Goal: Task Accomplishment & Management: Manage account settings

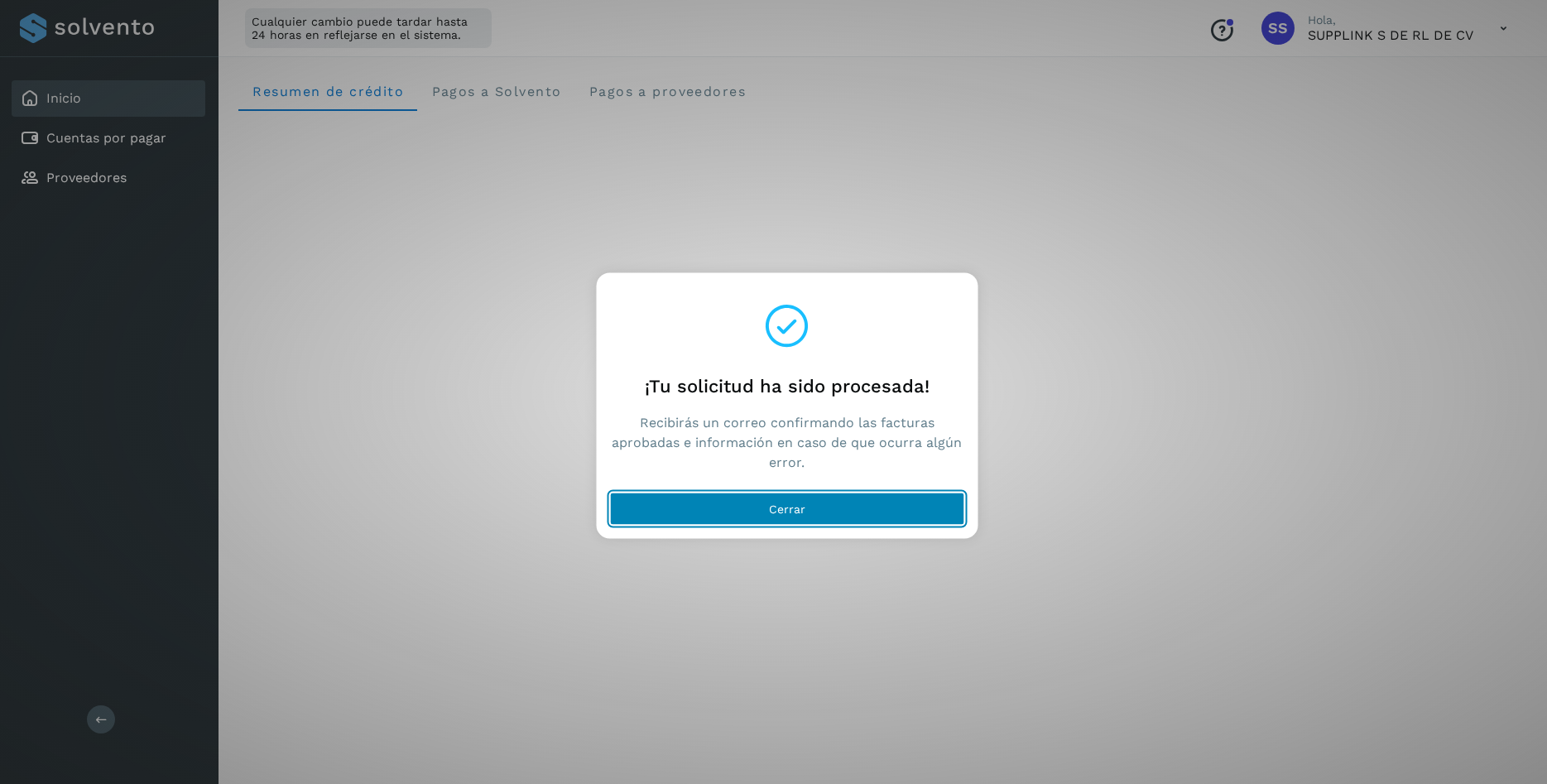
click at [800, 511] on span "Cerrar" at bounding box center [786, 508] width 36 height 12
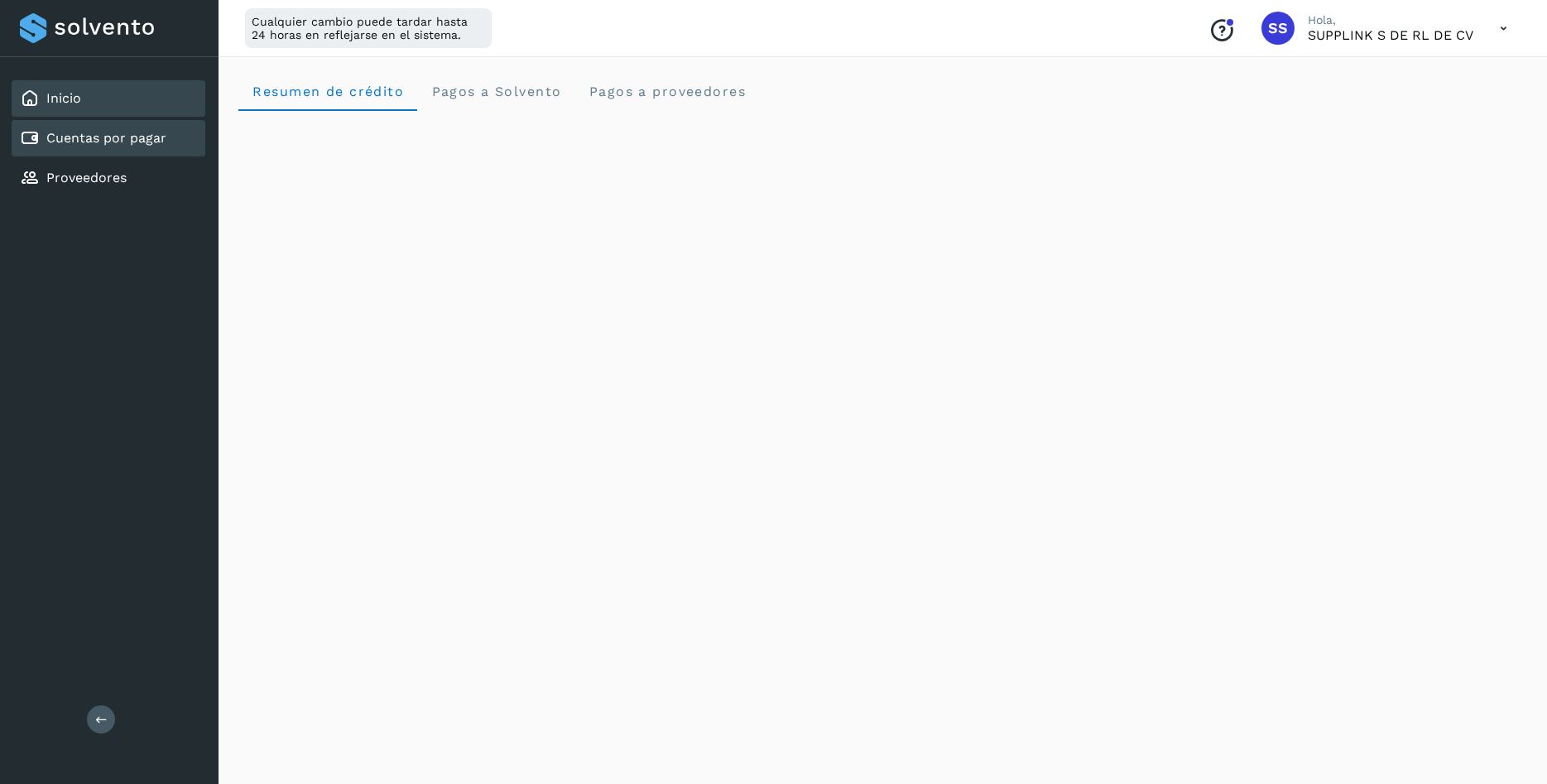
click at [105, 145] on link "Cuentas por pagar" at bounding box center [106, 138] width 120 height 16
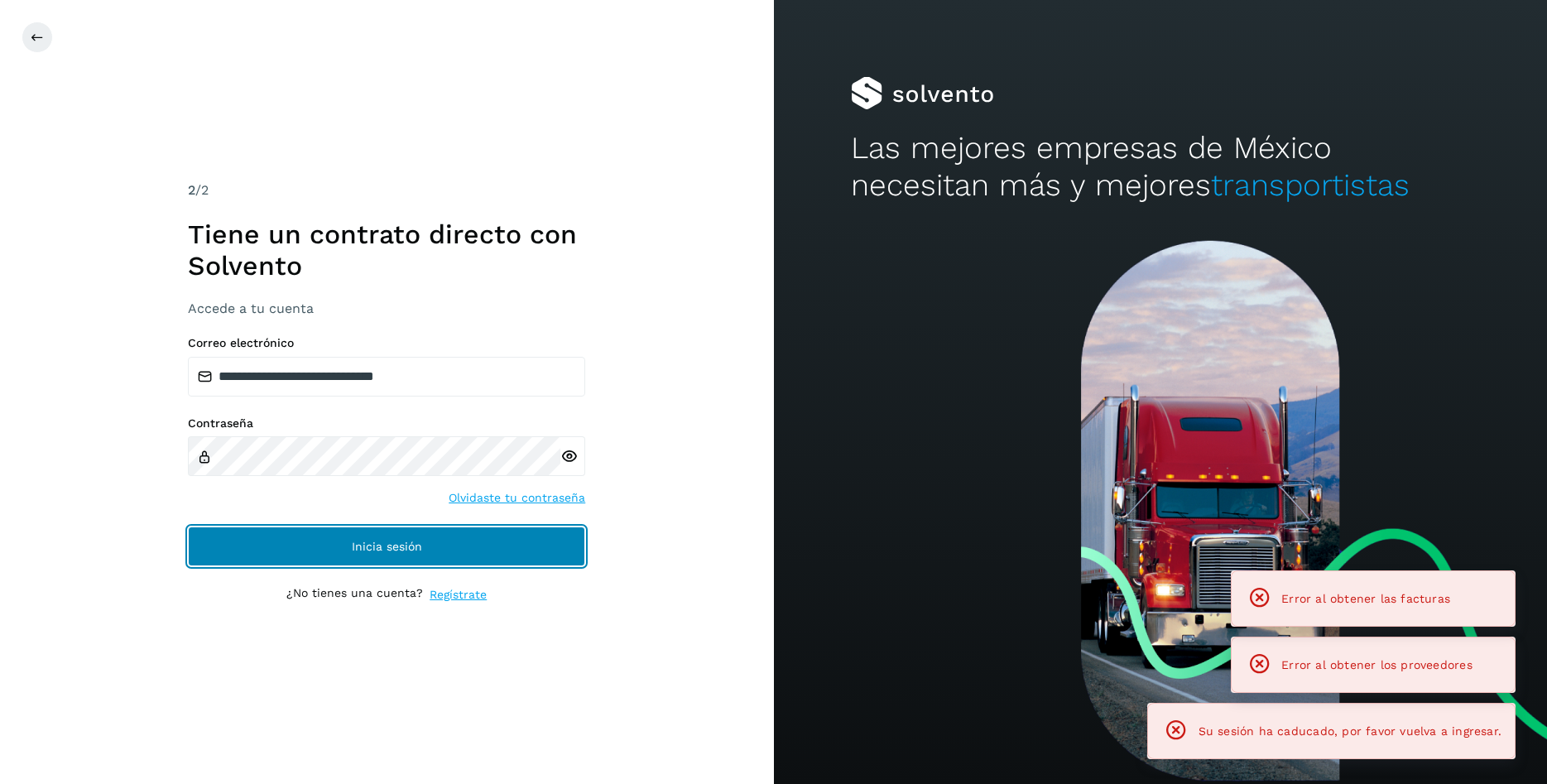
click at [322, 536] on button "Inicia sesión" at bounding box center [387, 546] width 398 height 40
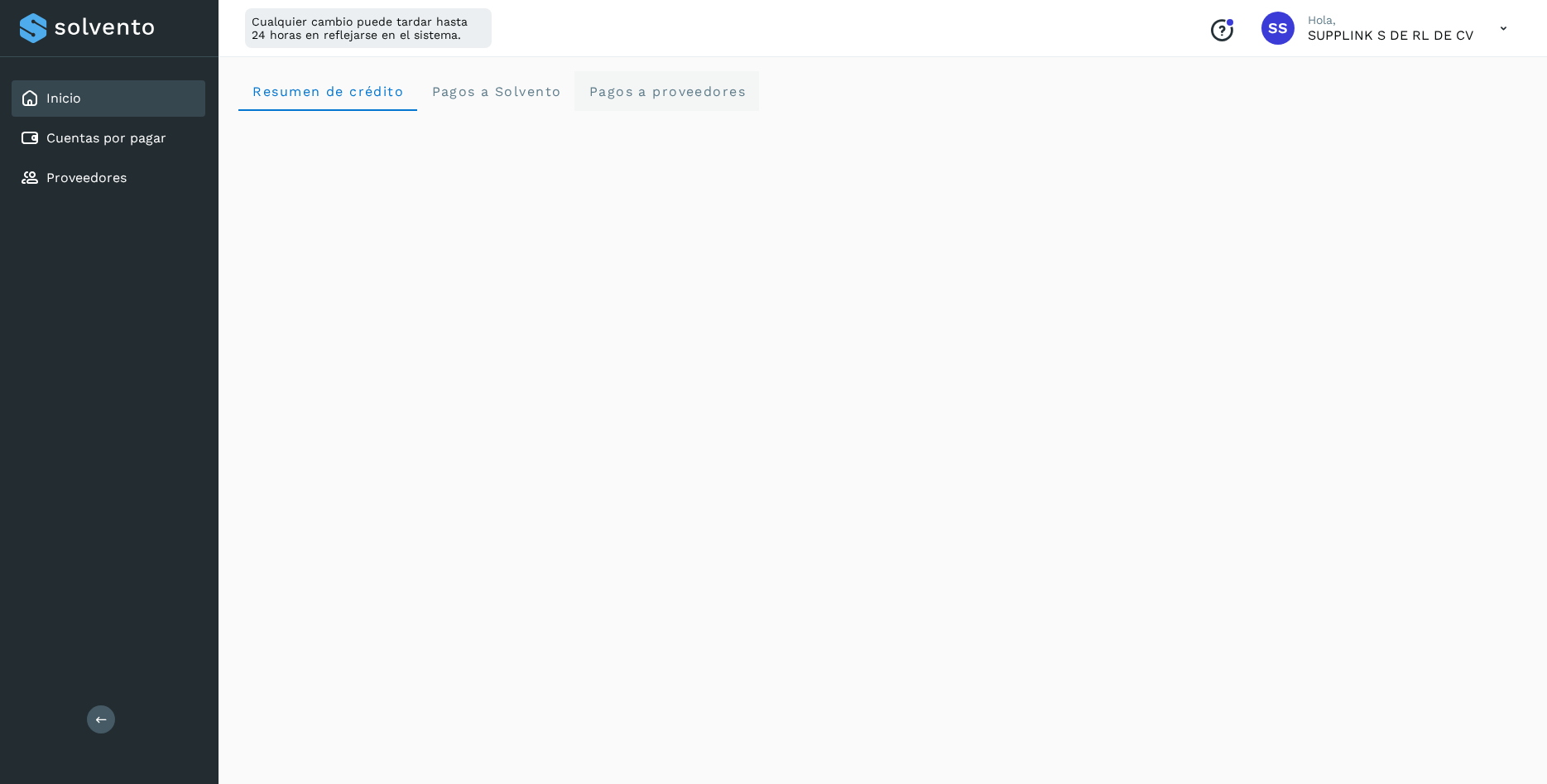
click at [673, 99] on span "Pagos a proveedores" at bounding box center [666, 91] width 158 height 16
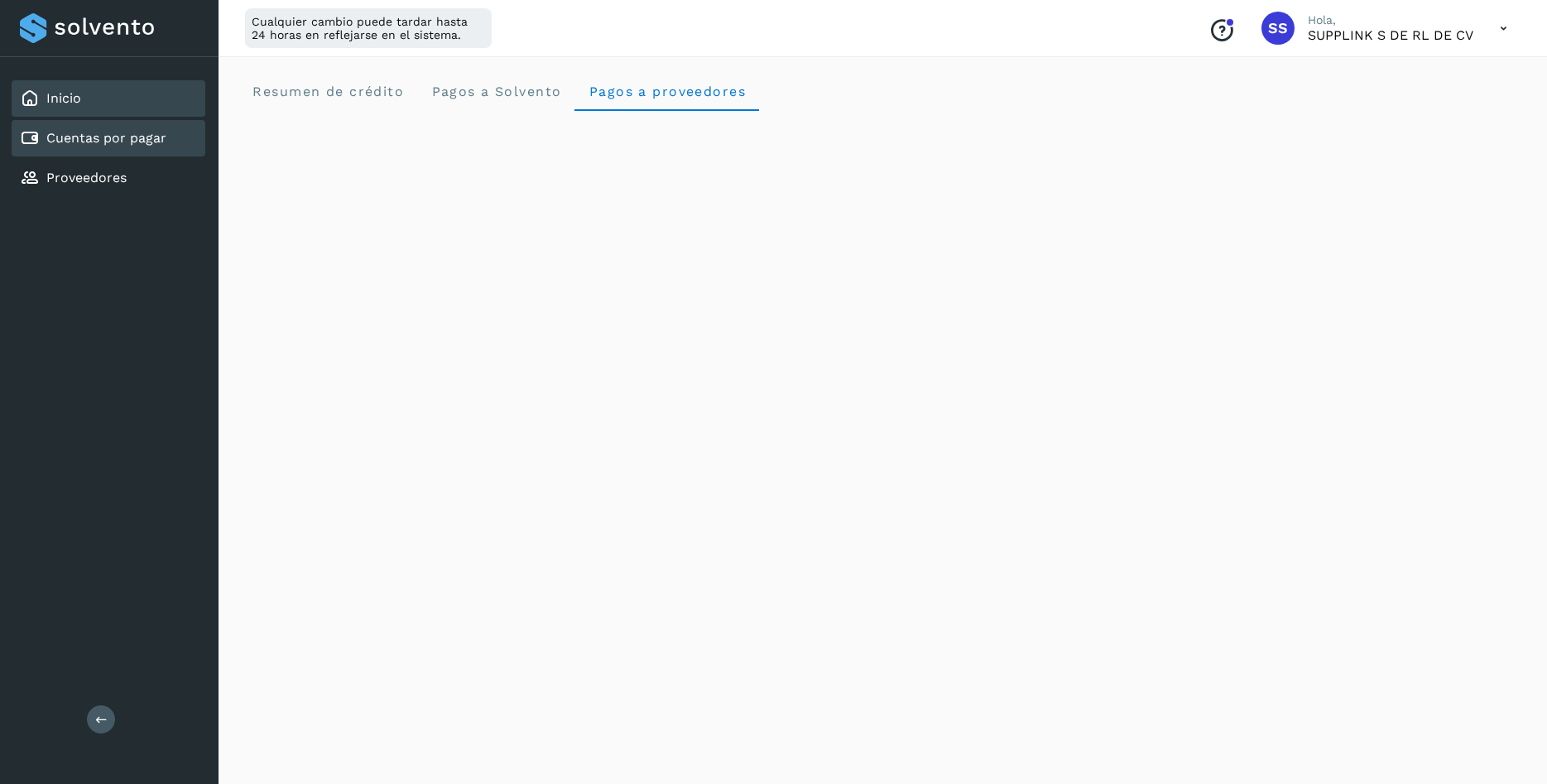
click at [78, 143] on link "Cuentas por pagar" at bounding box center [106, 138] width 120 height 16
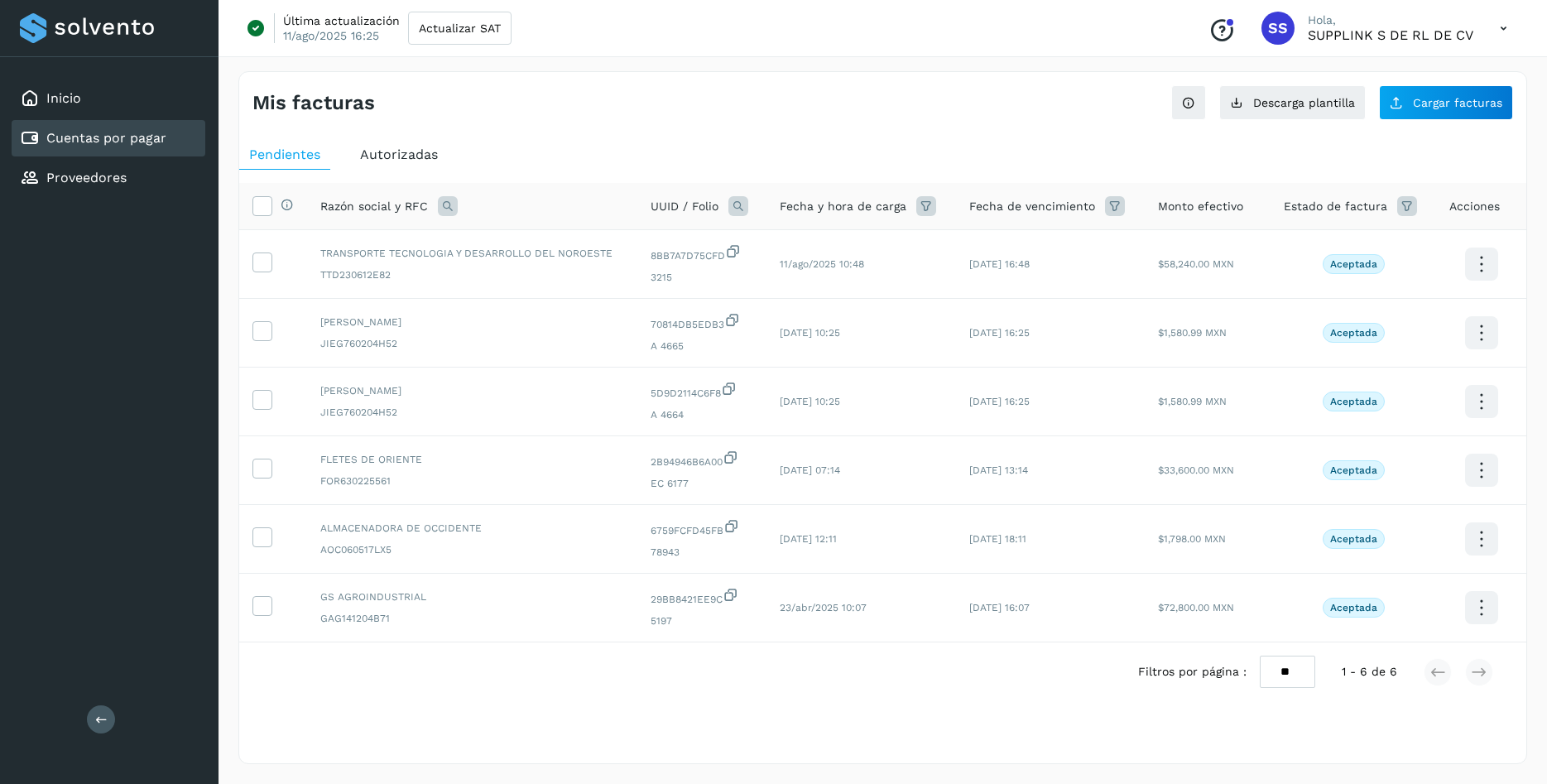
click at [414, 154] on span "Autorizadas" at bounding box center [398, 155] width 77 height 16
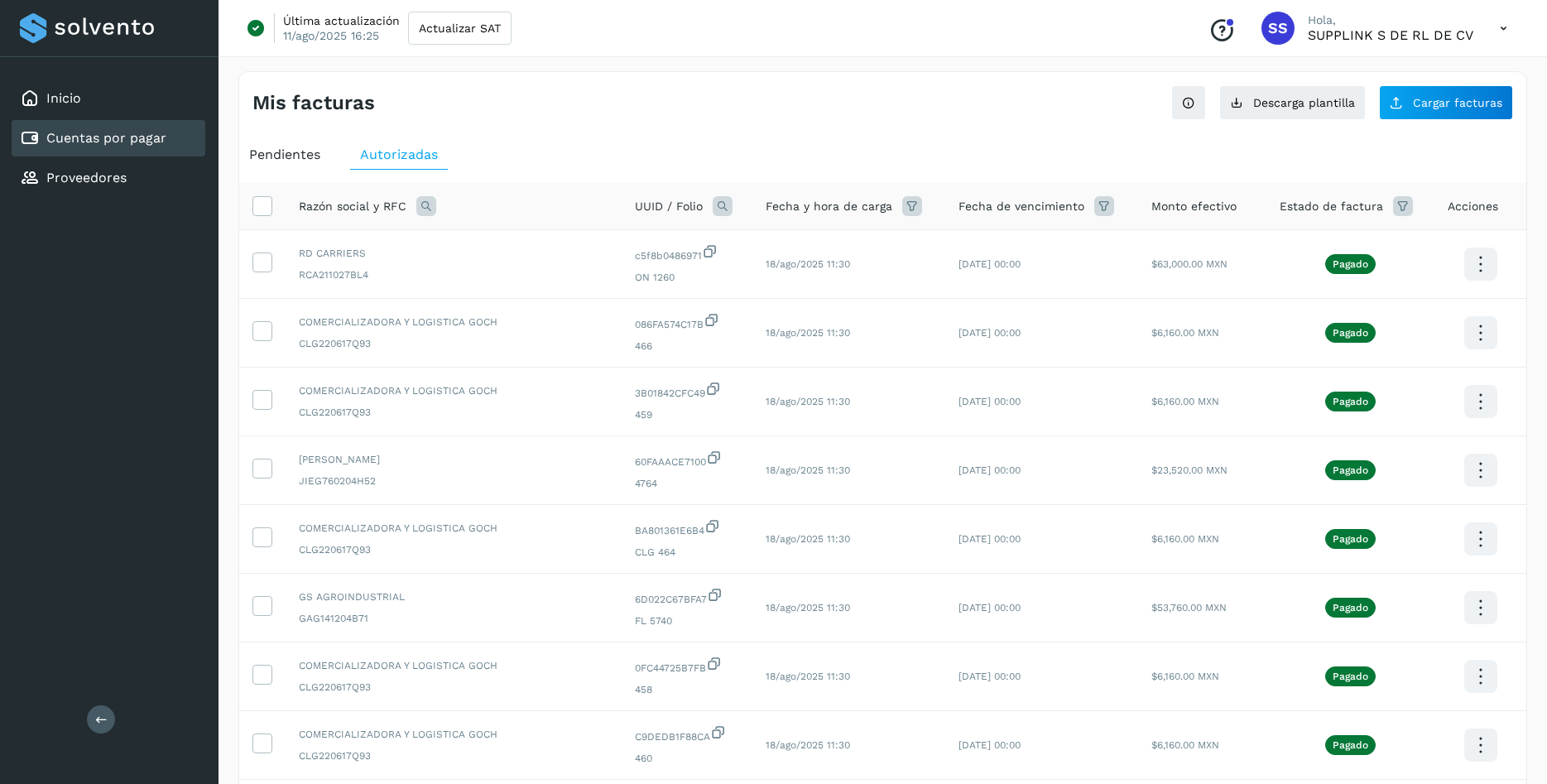
click at [905, 208] on icon at bounding box center [912, 206] width 20 height 20
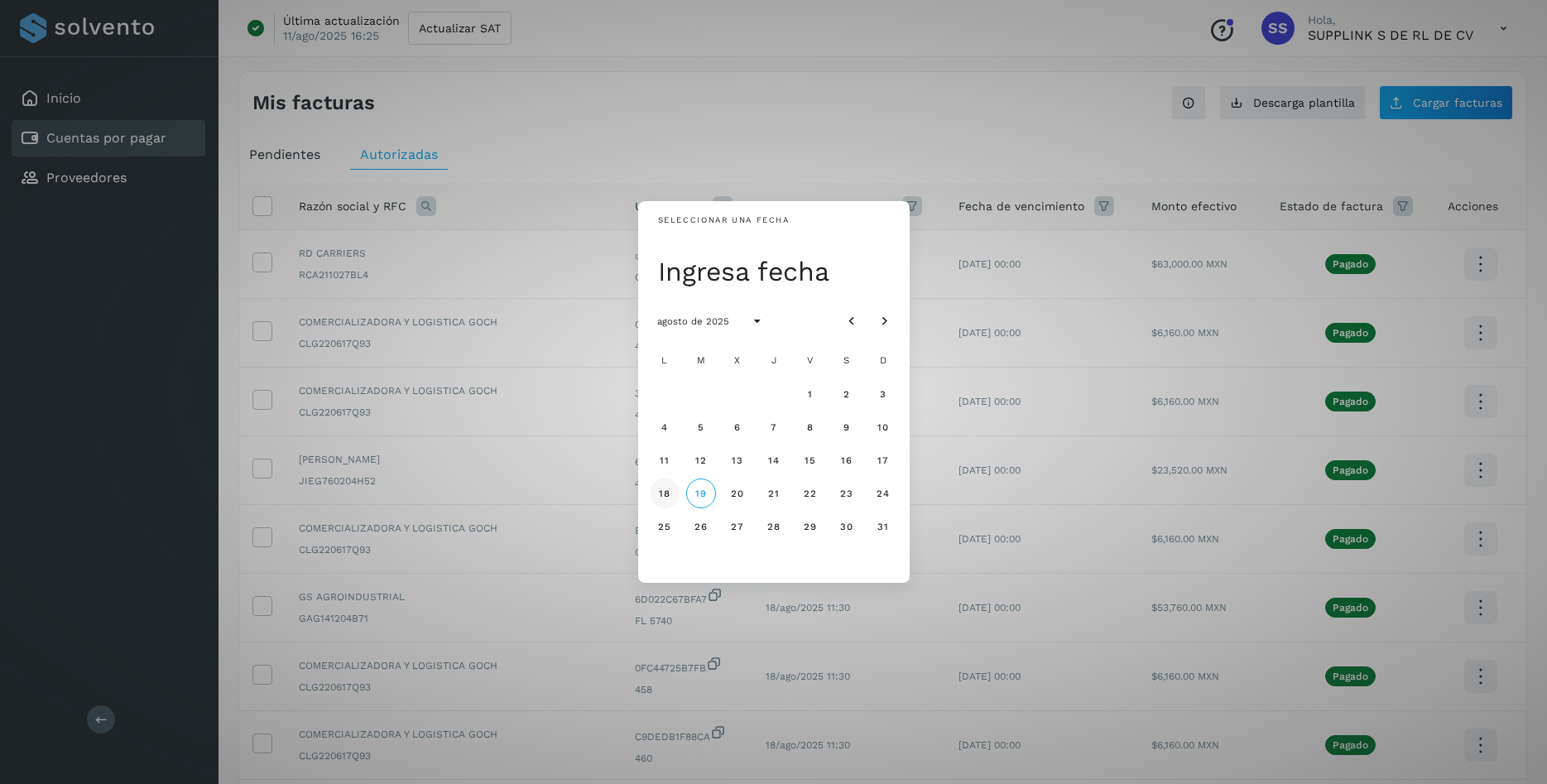
click at [668, 494] on span "18" at bounding box center [664, 493] width 13 height 12
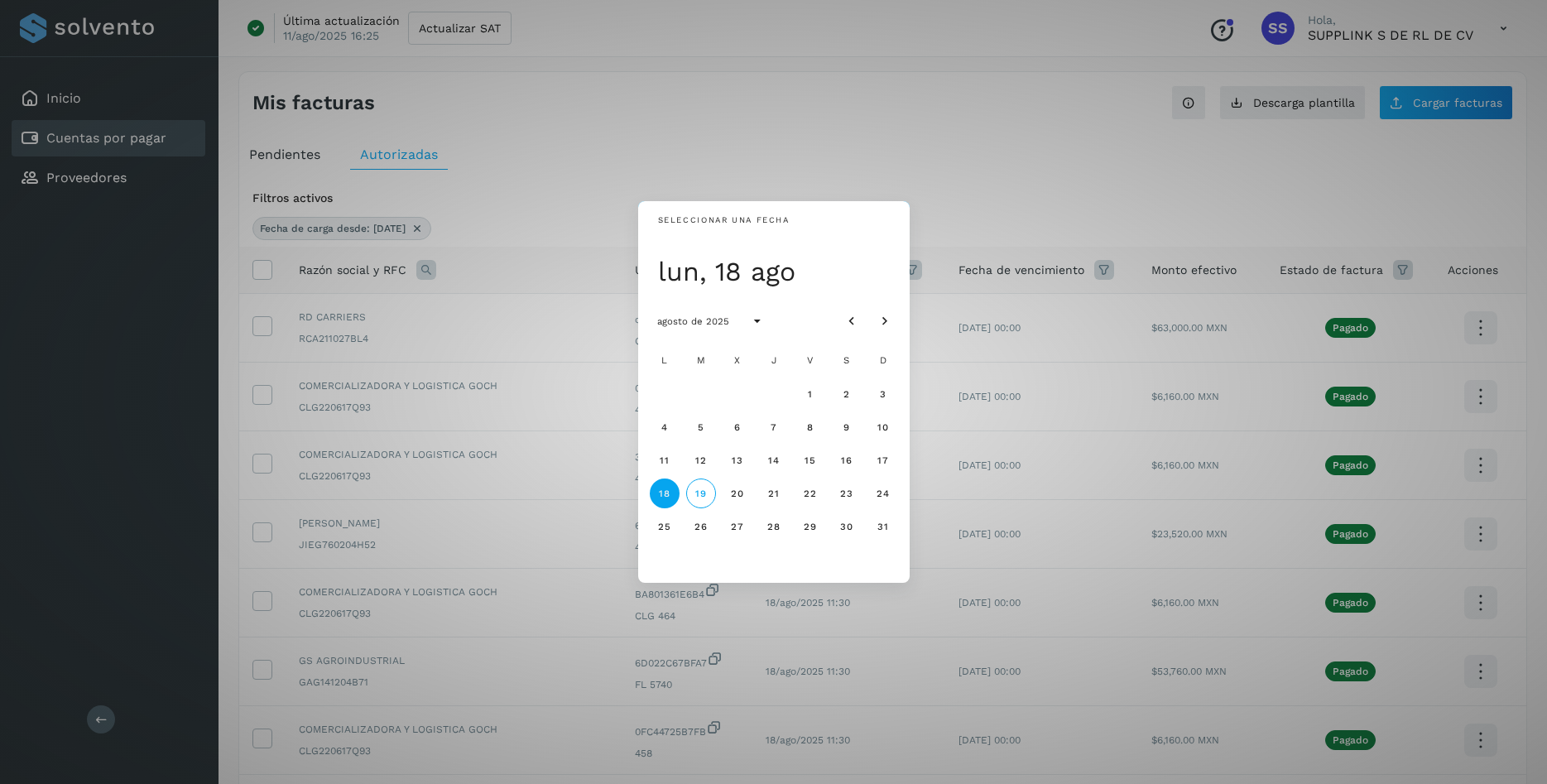
click at [1002, 161] on div "Seleccionar una fecha lun, 18 ago agosto de 2025 L M X J V S D 1 2 3 4 5 6 7 8 …" at bounding box center [774, 392] width 1547 height 784
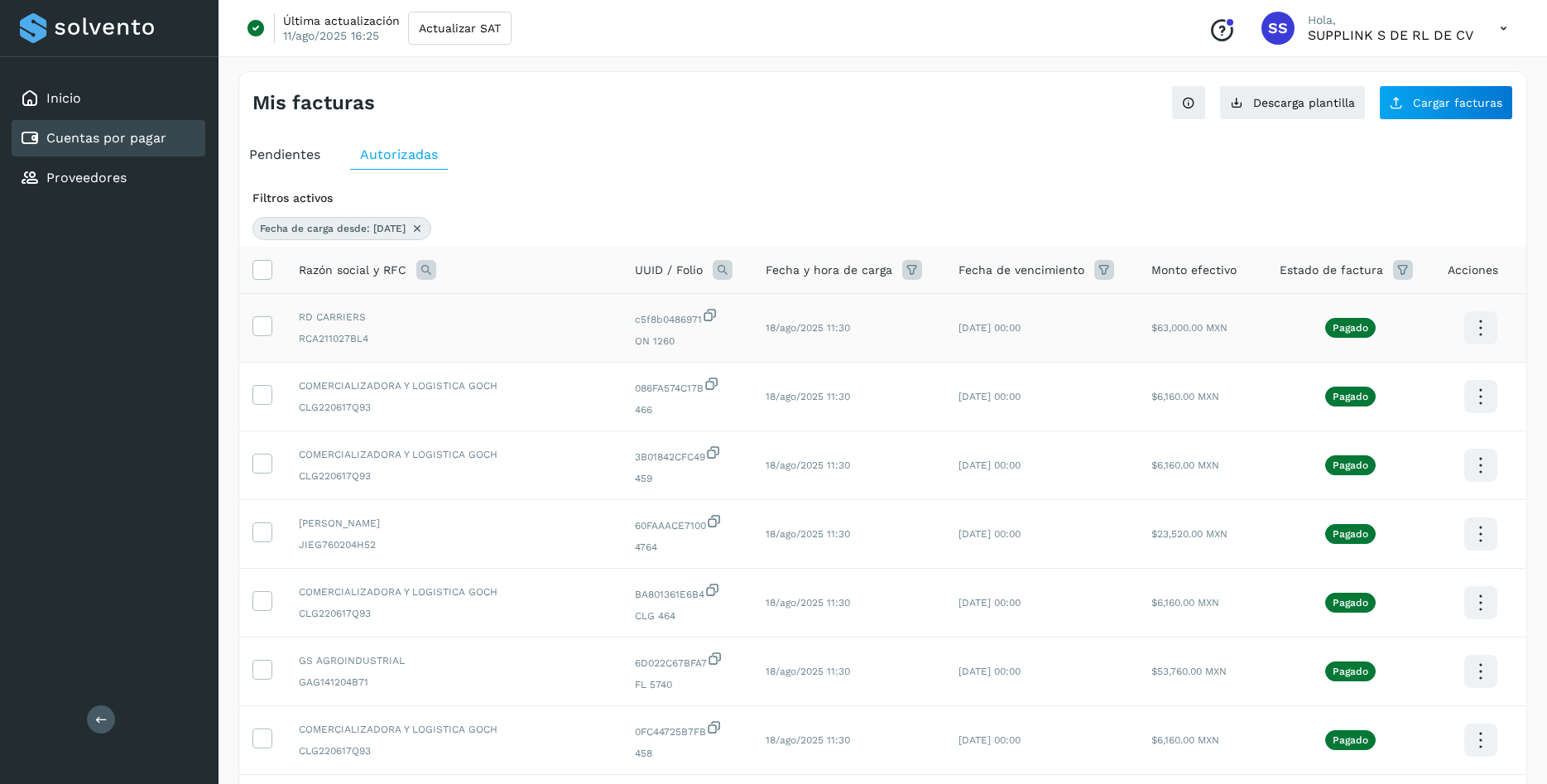
click at [1484, 335] on icon at bounding box center [1480, 328] width 39 height 39
click at [1051, 216] on div at bounding box center [774, 392] width 1547 height 784
click at [270, 337] on td at bounding box center [261, 328] width 46 height 69
click at [262, 321] on icon at bounding box center [262, 325] width 18 height 18
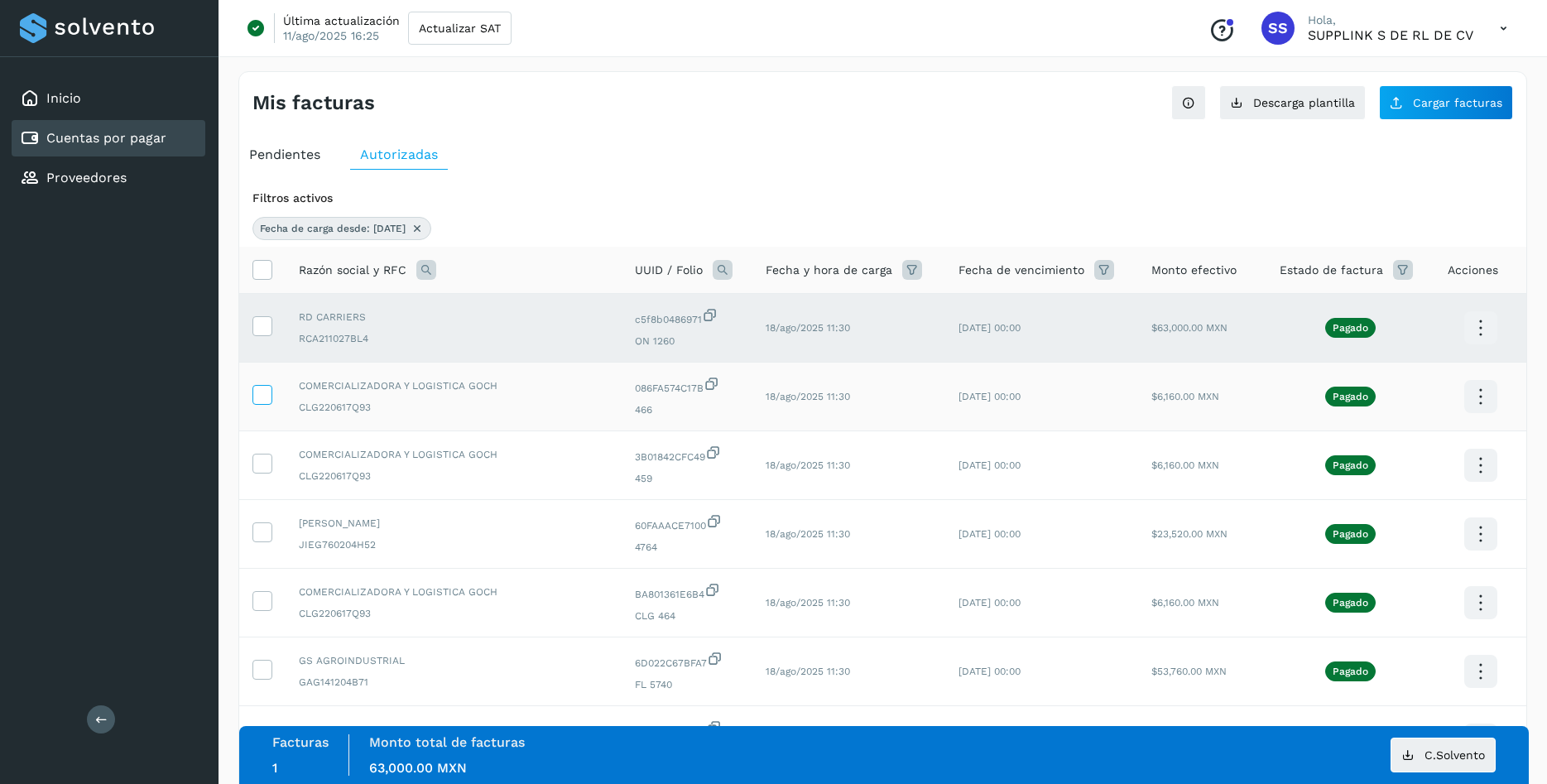
click at [265, 397] on icon at bounding box center [262, 393] width 18 height 18
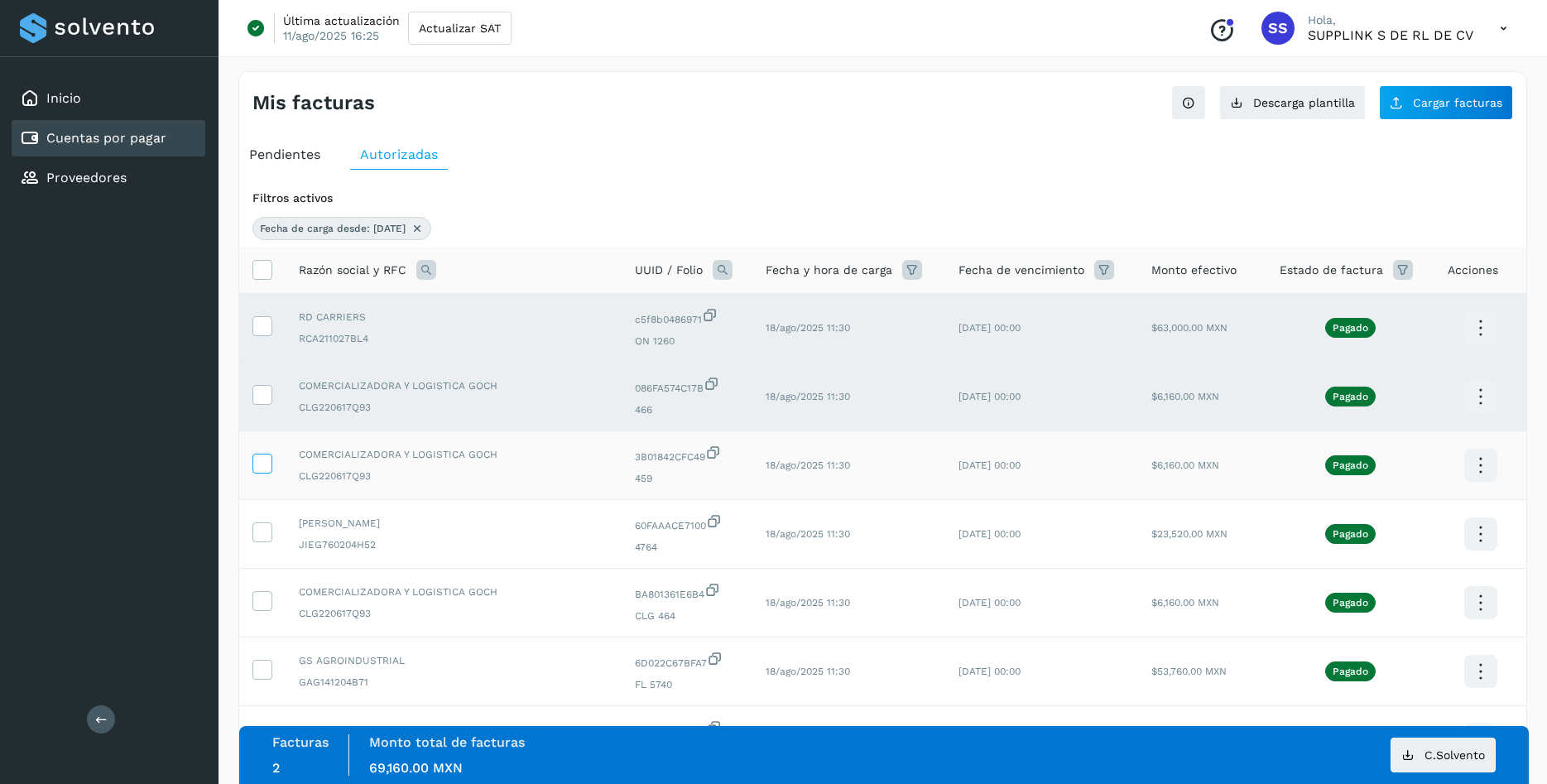
click at [255, 467] on icon at bounding box center [262, 462] width 18 height 18
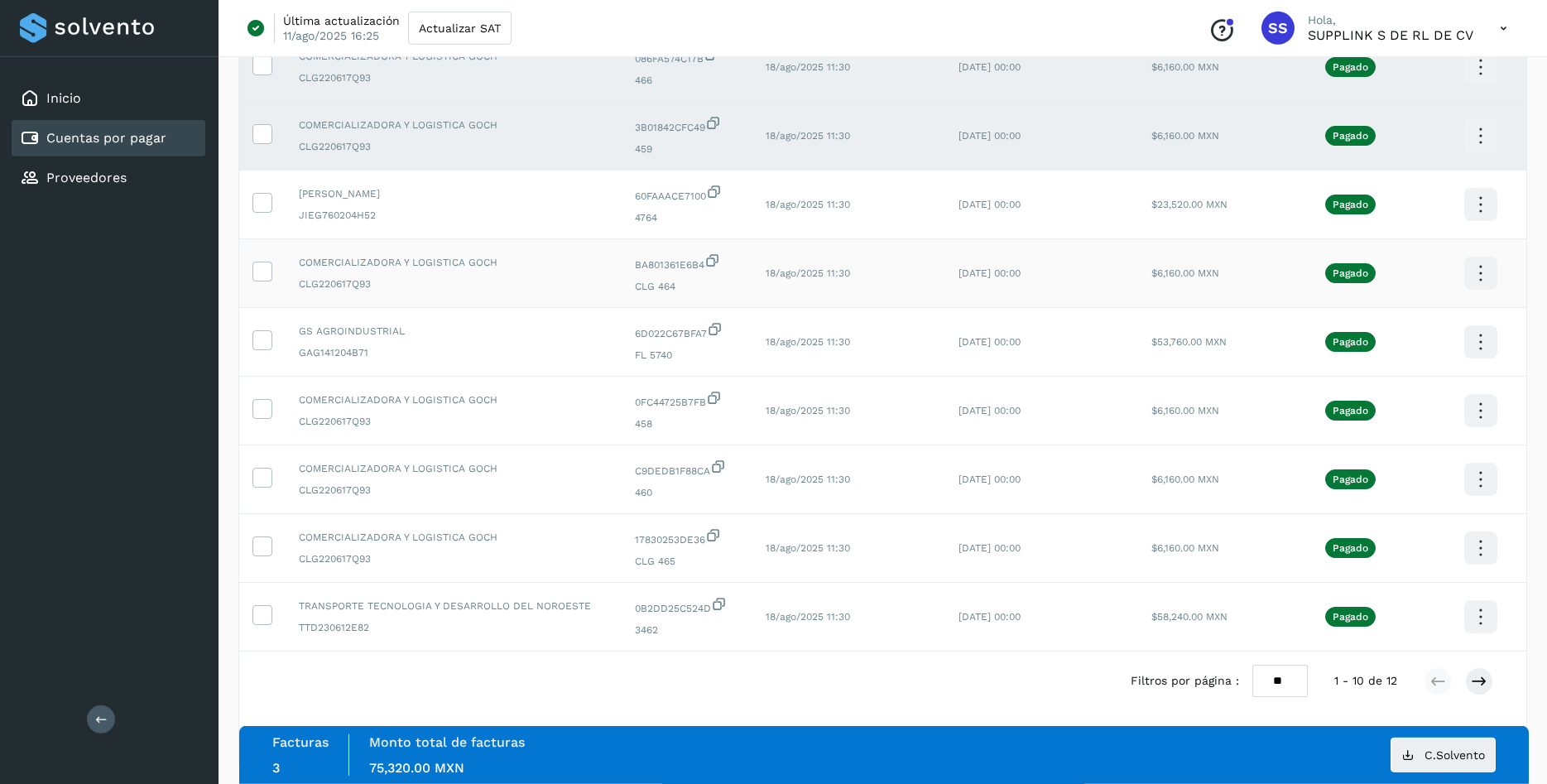
scroll to position [338, 0]
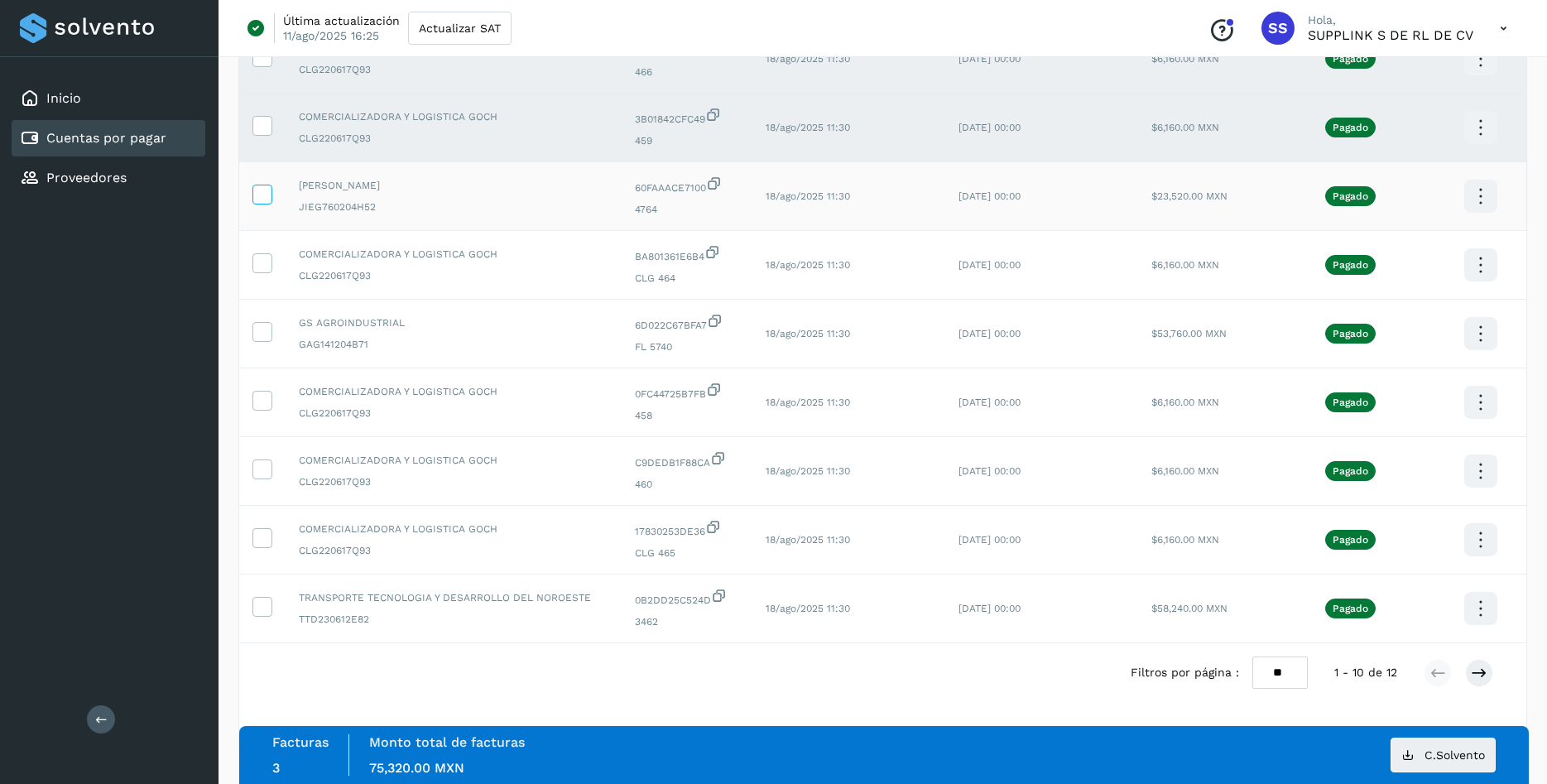
click at [271, 203] on label at bounding box center [262, 195] width 20 height 20
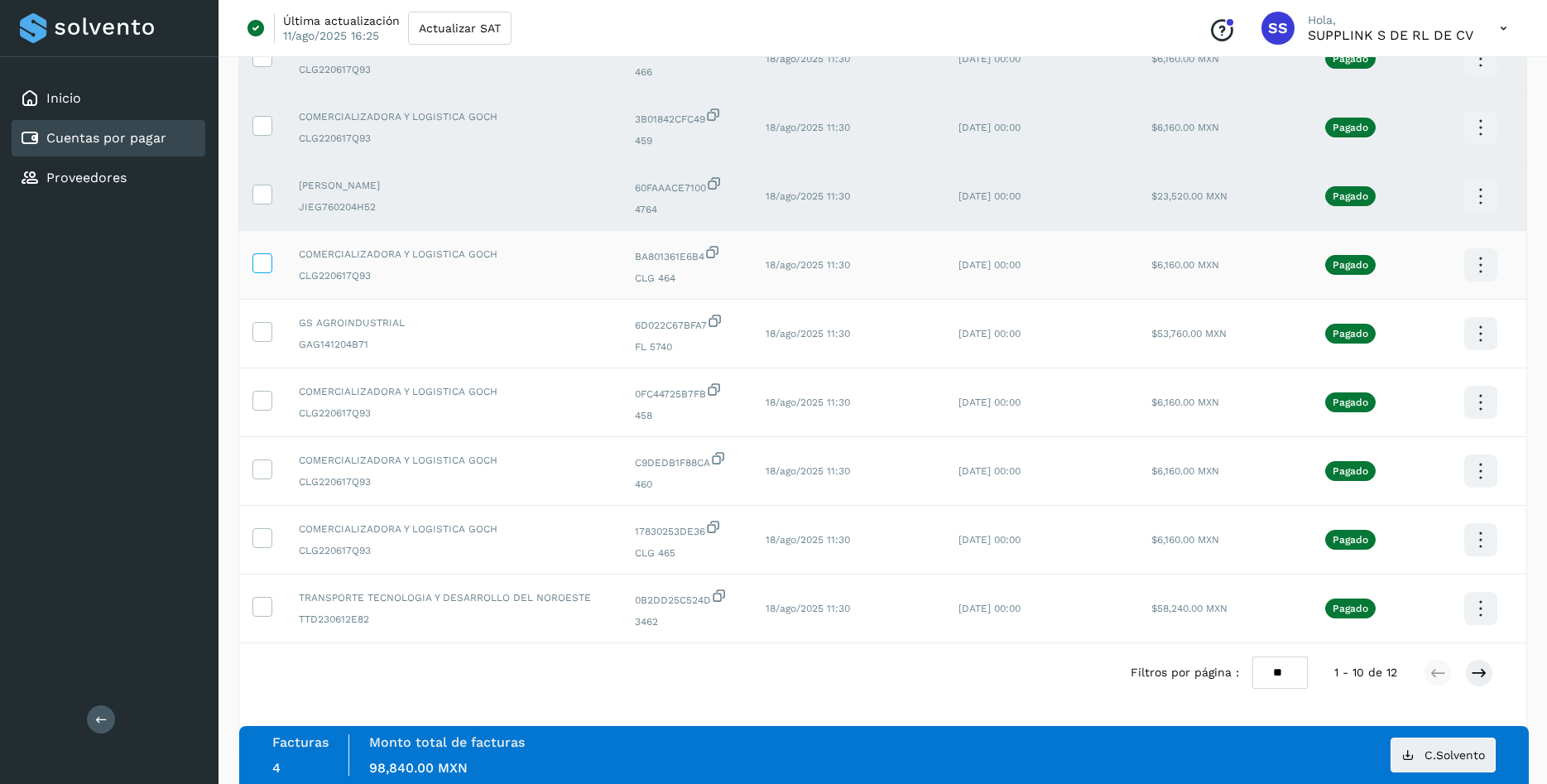
click at [262, 264] on icon at bounding box center [262, 262] width 18 height 18
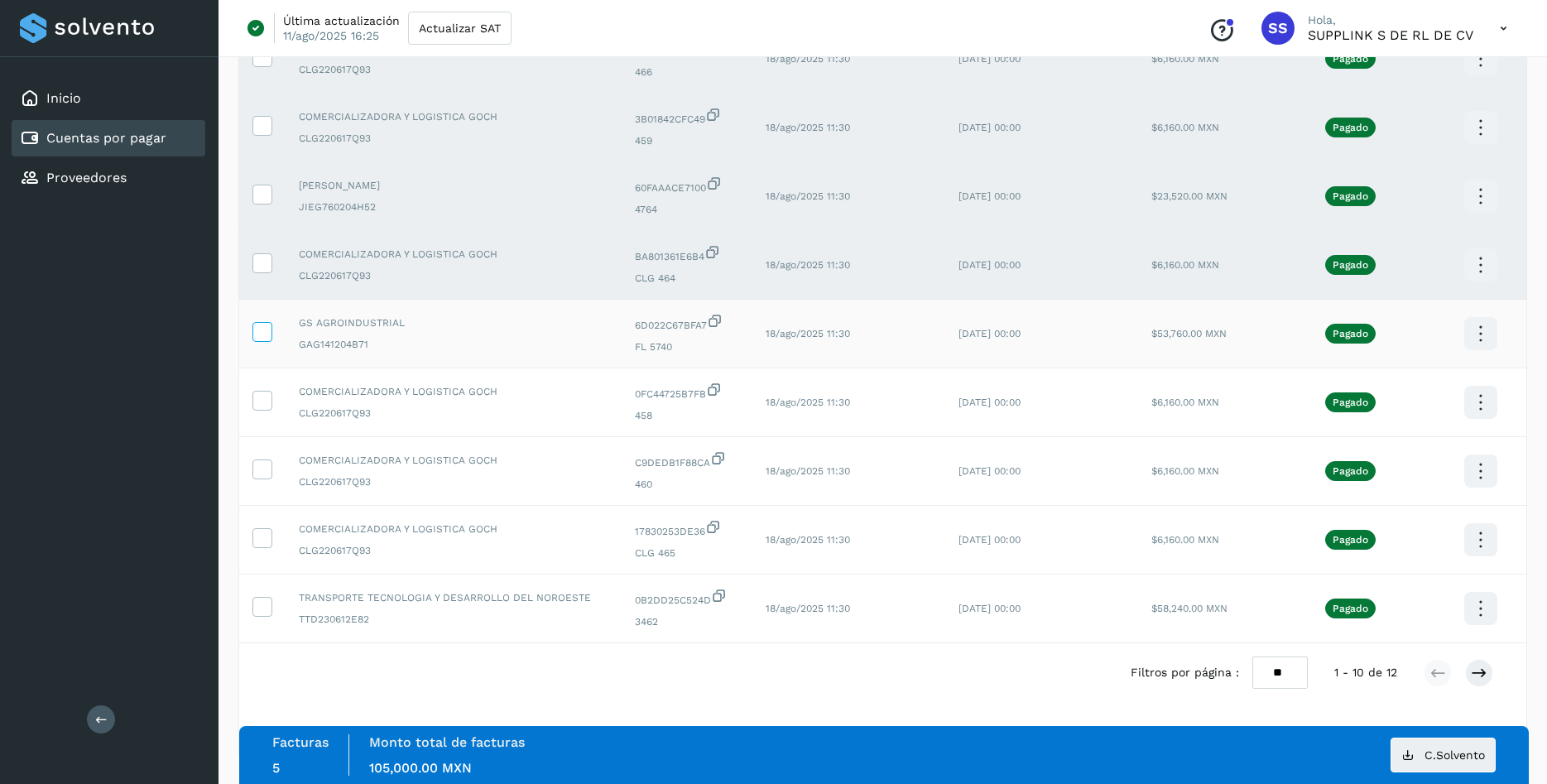
click at [261, 328] on icon at bounding box center [262, 331] width 18 height 18
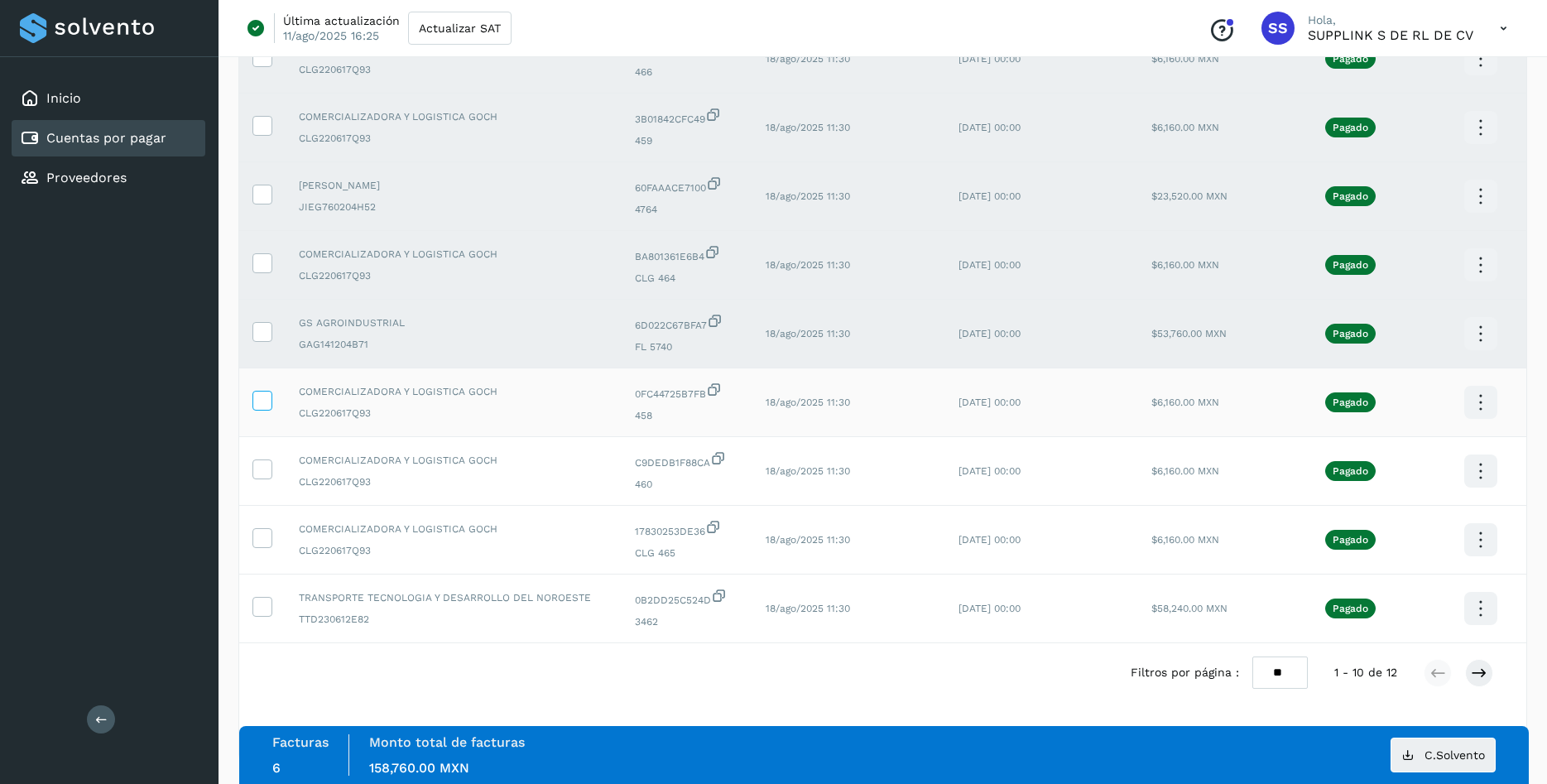
click at [262, 408] on icon at bounding box center [262, 399] width 18 height 18
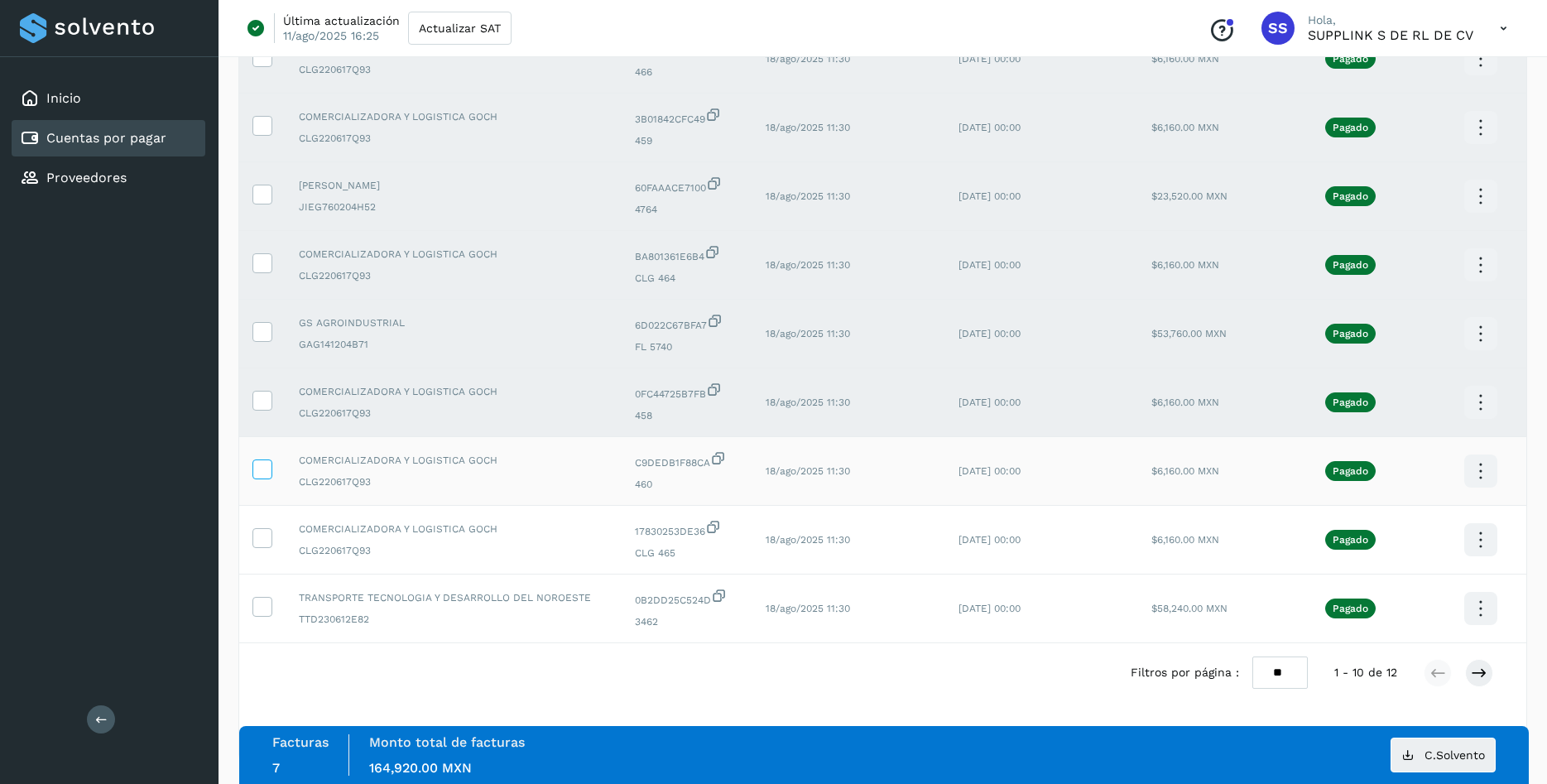
click at [262, 469] on icon at bounding box center [262, 468] width 18 height 18
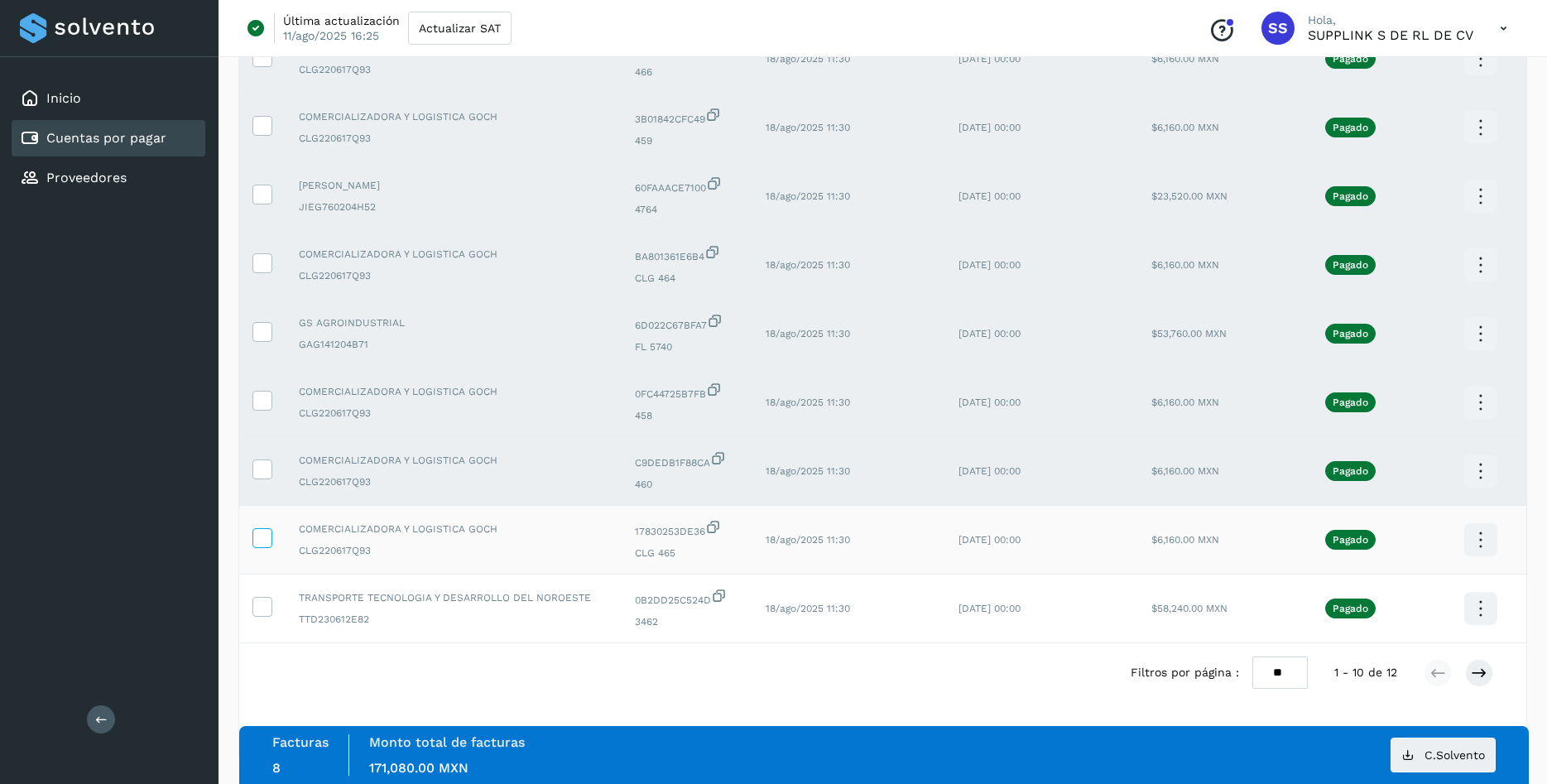
click at [269, 543] on icon at bounding box center [262, 536] width 18 height 18
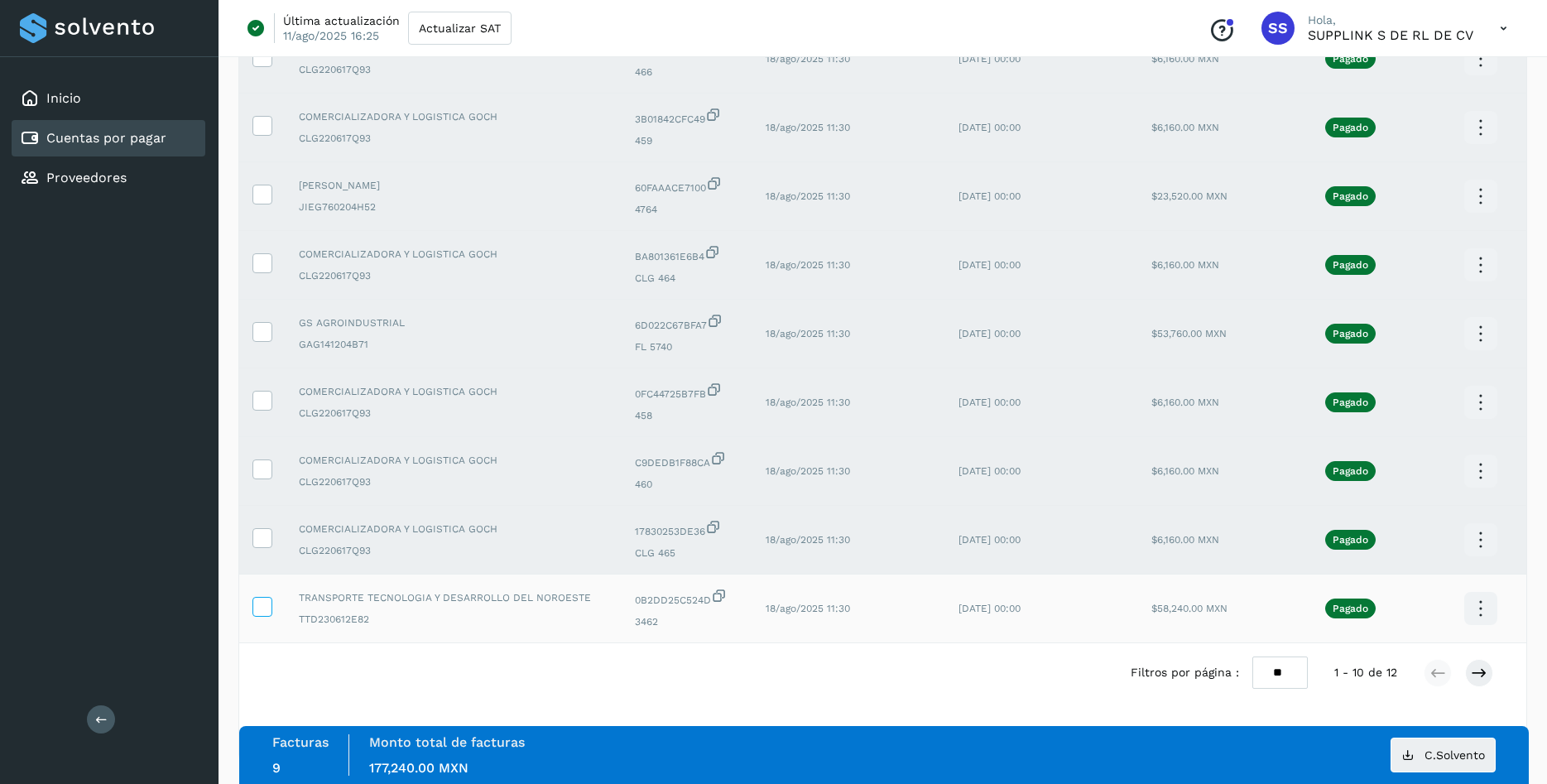
click at [263, 614] on icon at bounding box center [262, 605] width 18 height 18
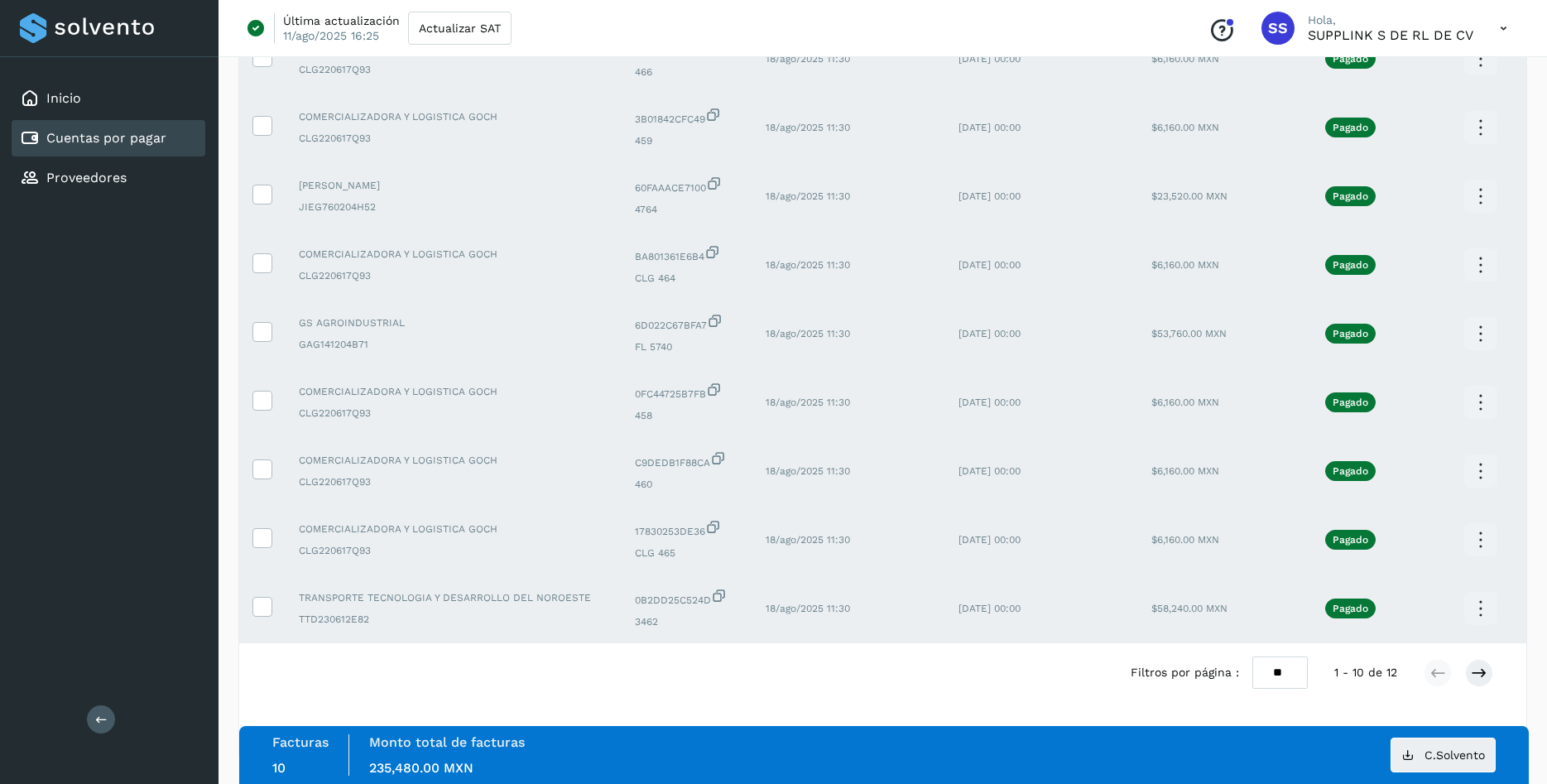
click at [1252, 656] on select "** ** **" at bounding box center [1280, 671] width 56 height 32
select select "**"
click option "**" at bounding box center [0, 0] width 0 height 0
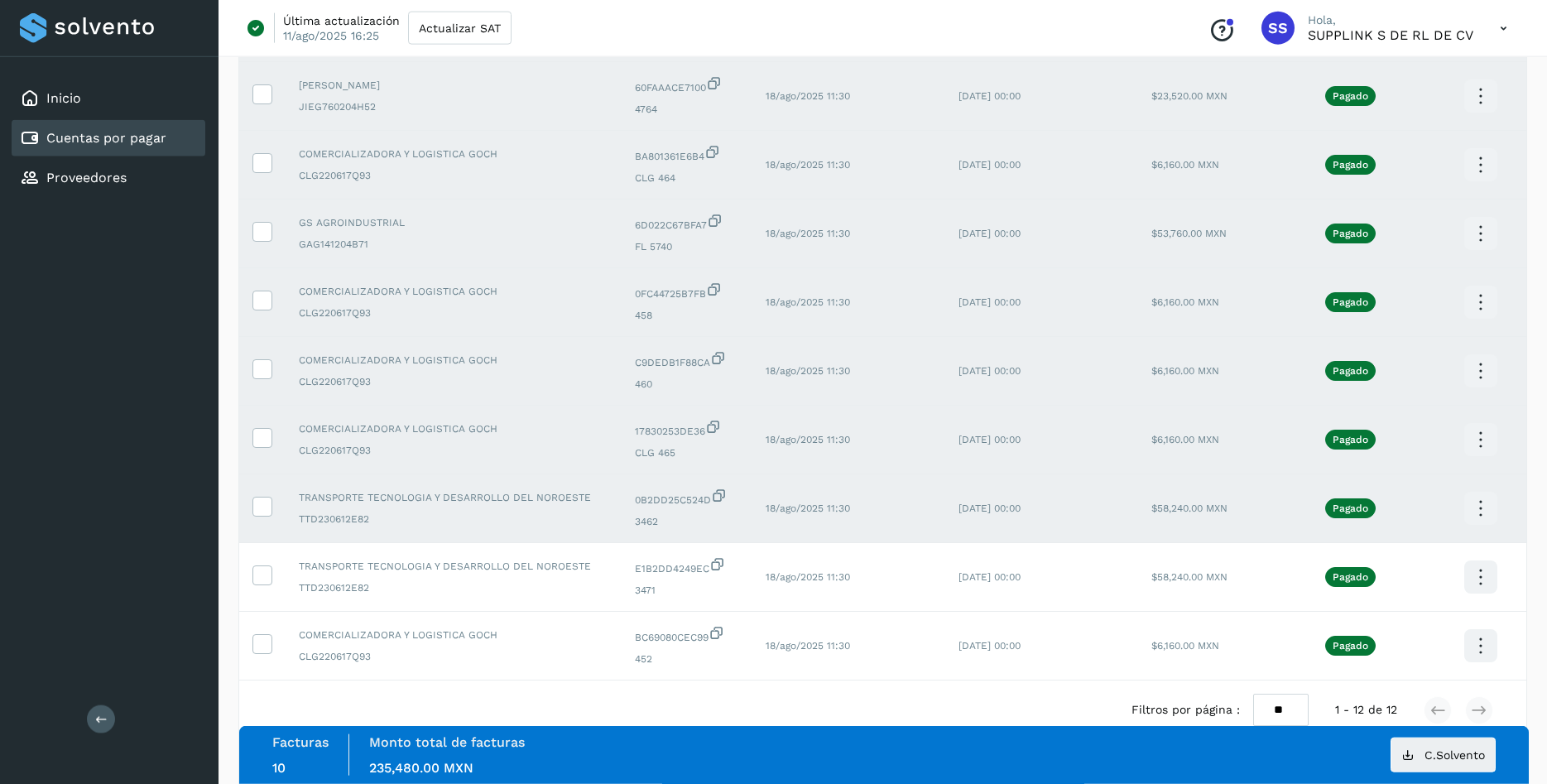
scroll to position [484, 0]
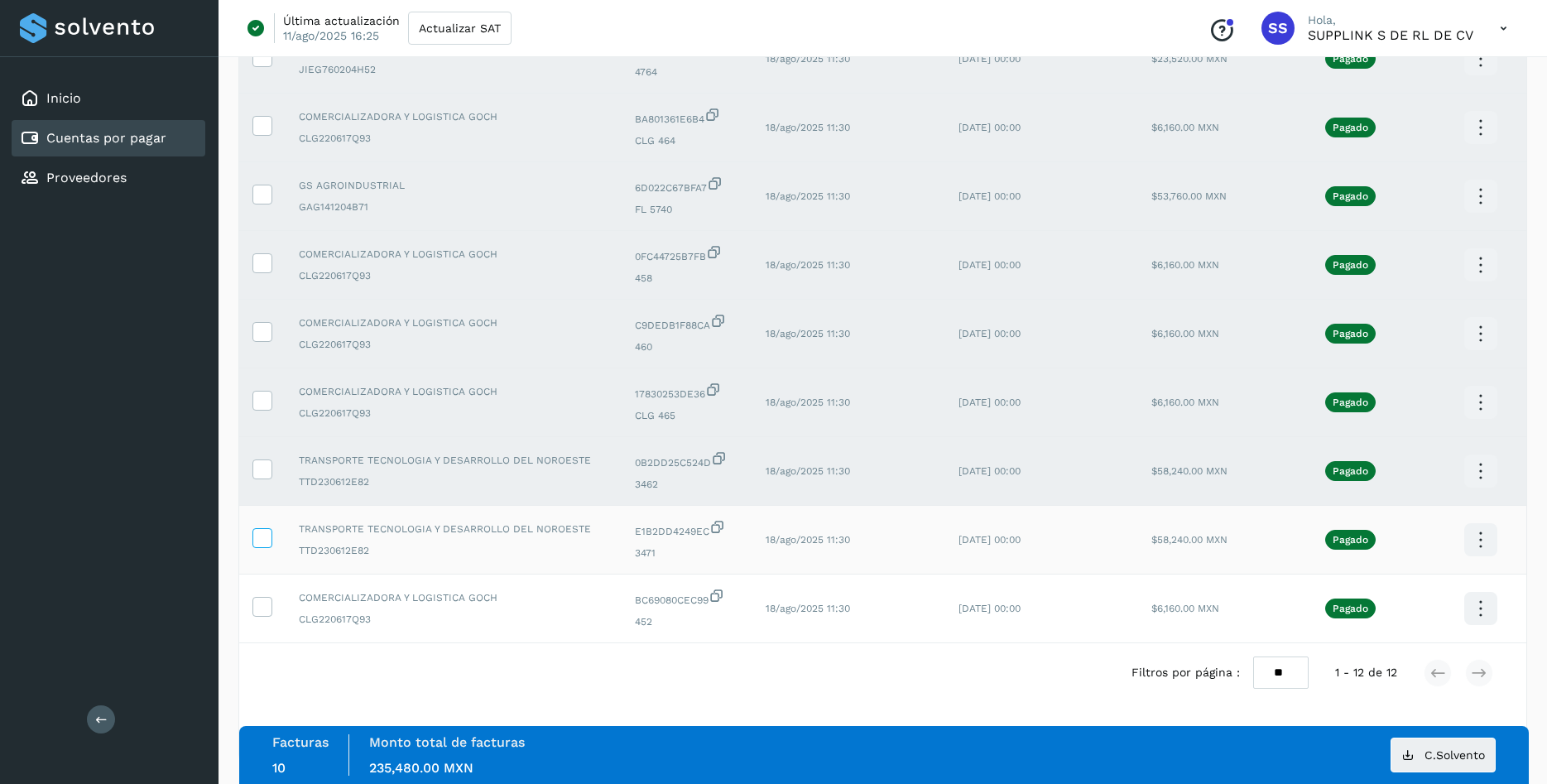
click at [265, 542] on icon at bounding box center [262, 536] width 18 height 18
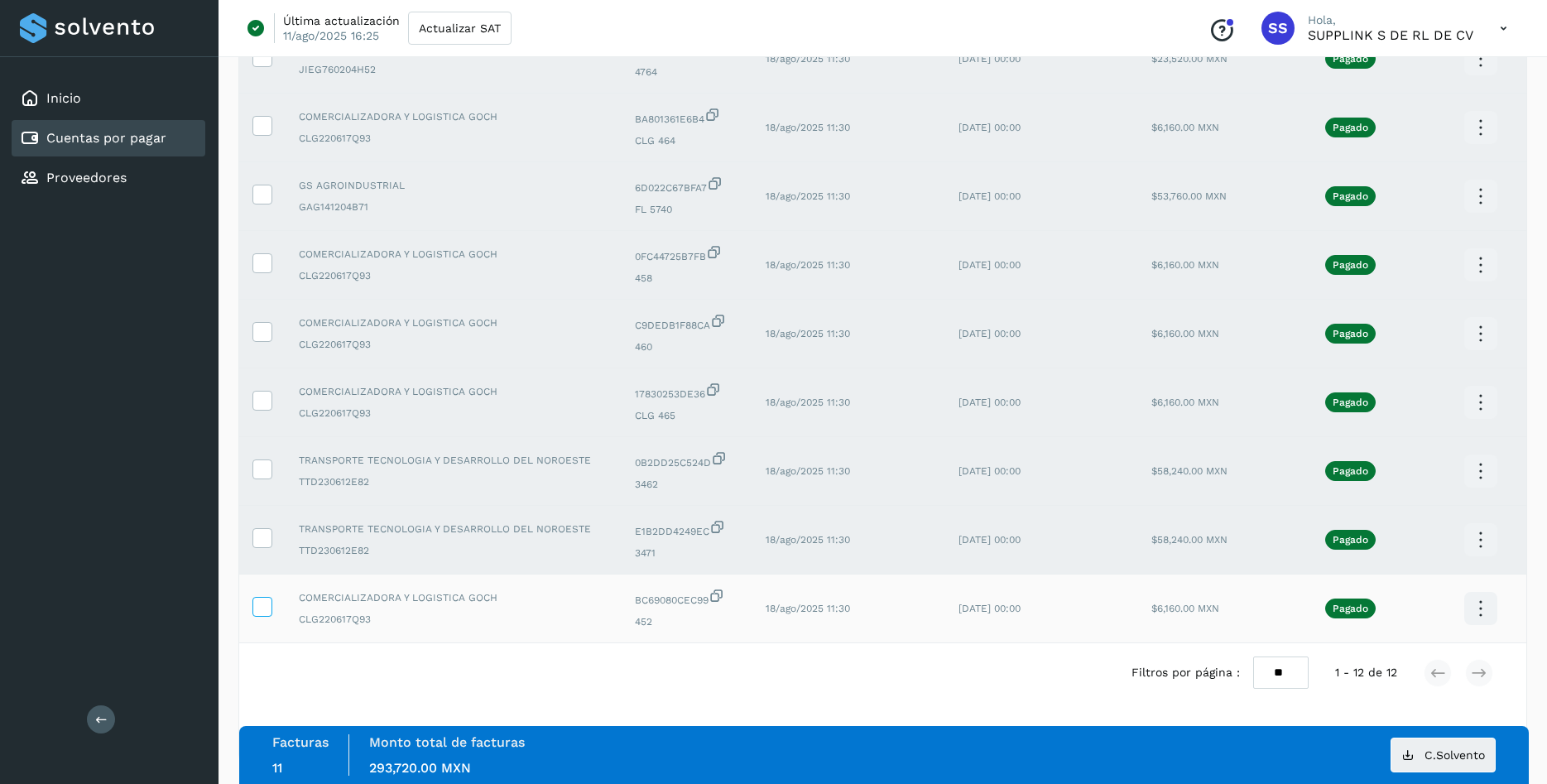
click at [268, 609] on icon at bounding box center [262, 605] width 18 height 18
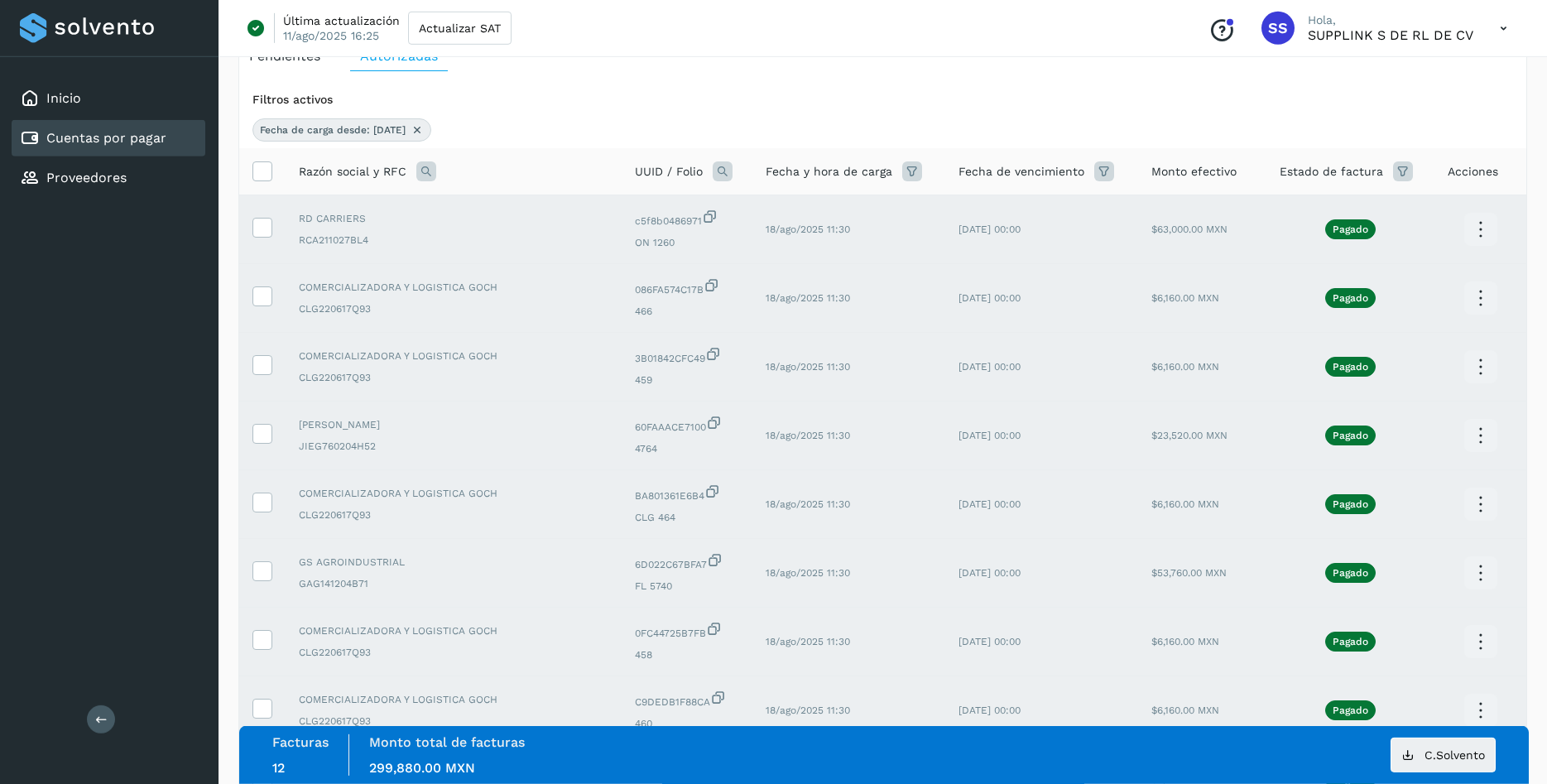
scroll to position [62, 0]
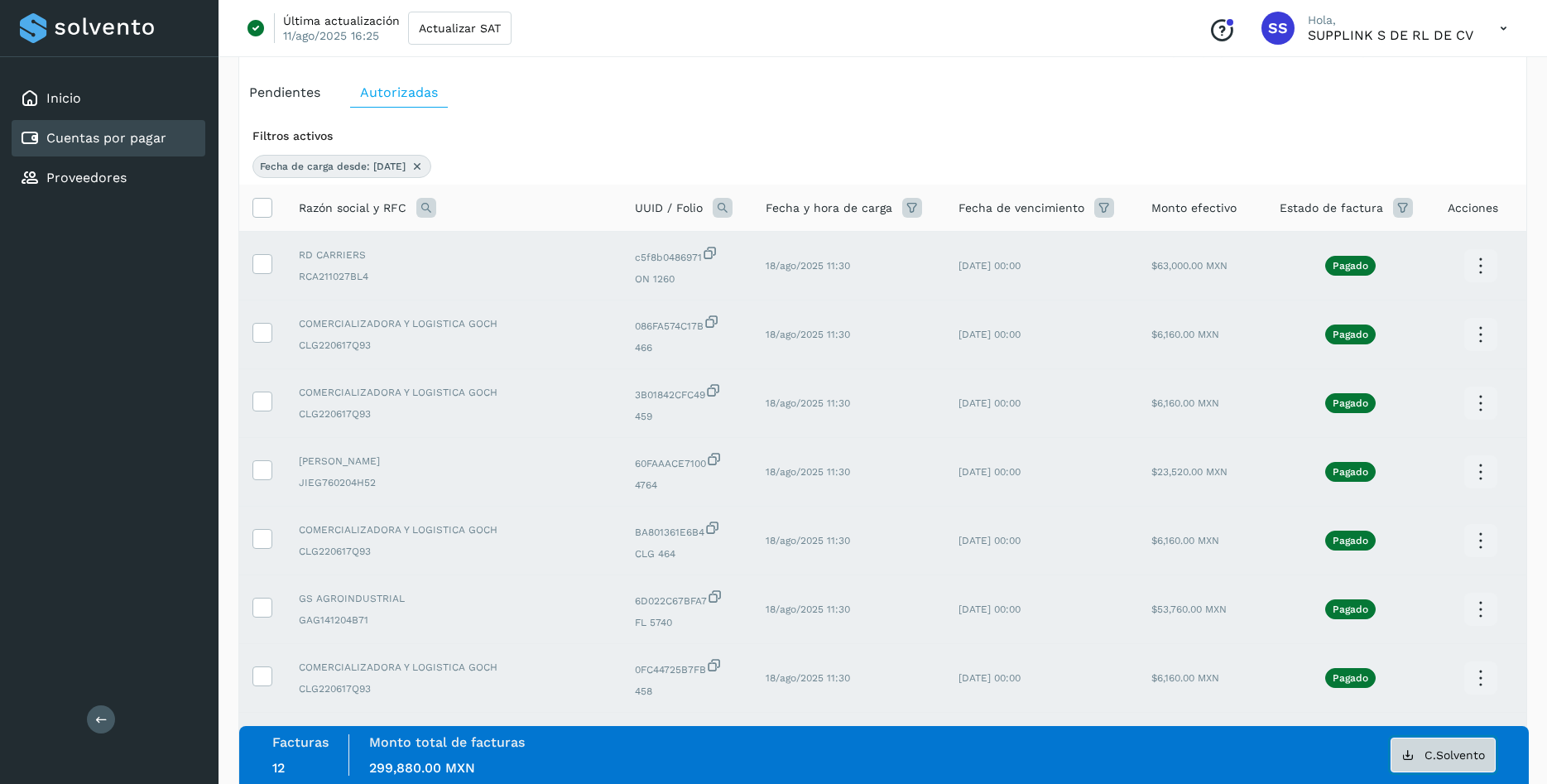
click at [1437, 749] on span "C.Solvento" at bounding box center [1455, 755] width 61 height 12
click at [60, 99] on link "Inicio" at bounding box center [64, 98] width 35 height 16
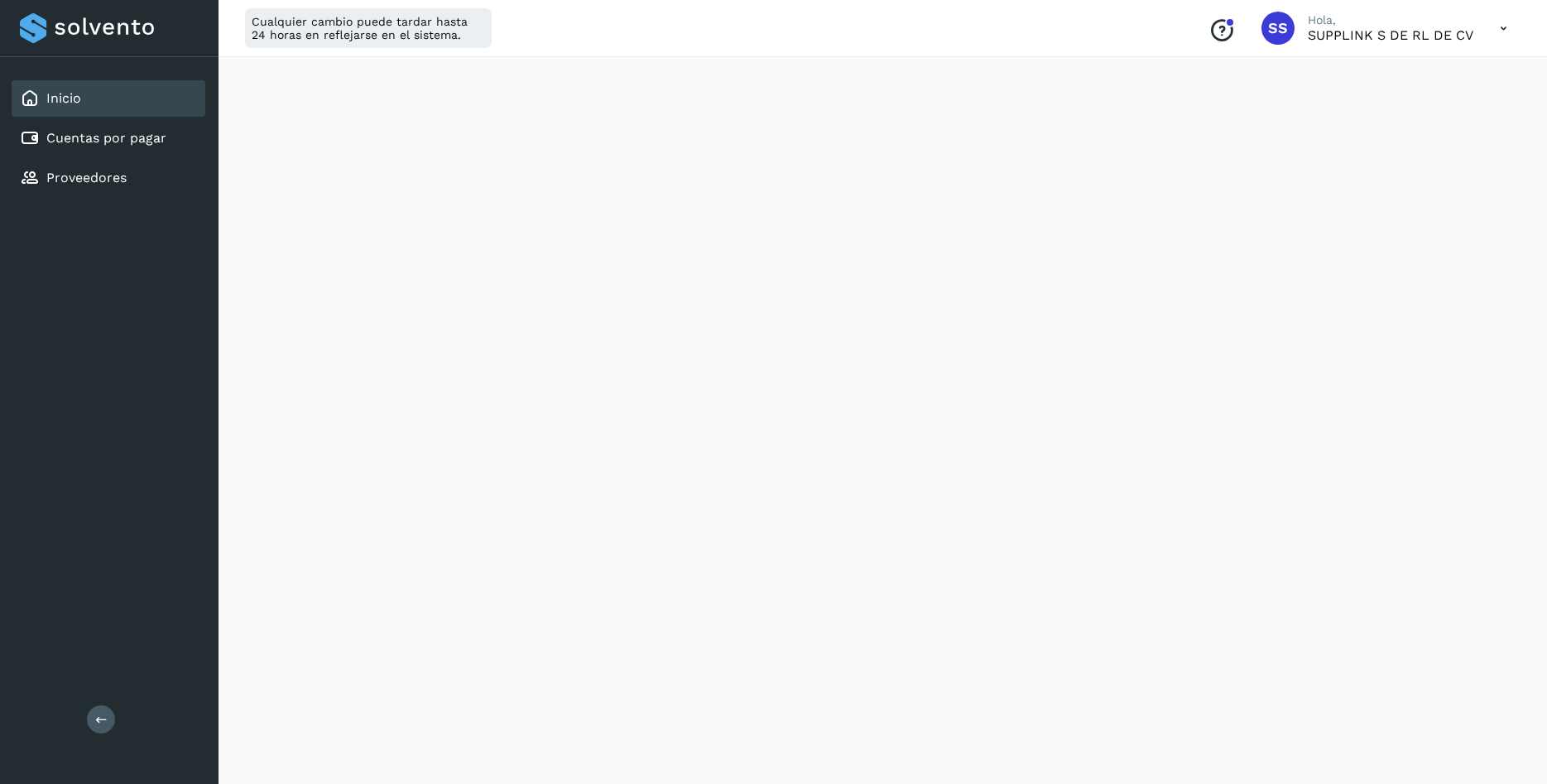
scroll to position [816, 0]
